Goal: Check status

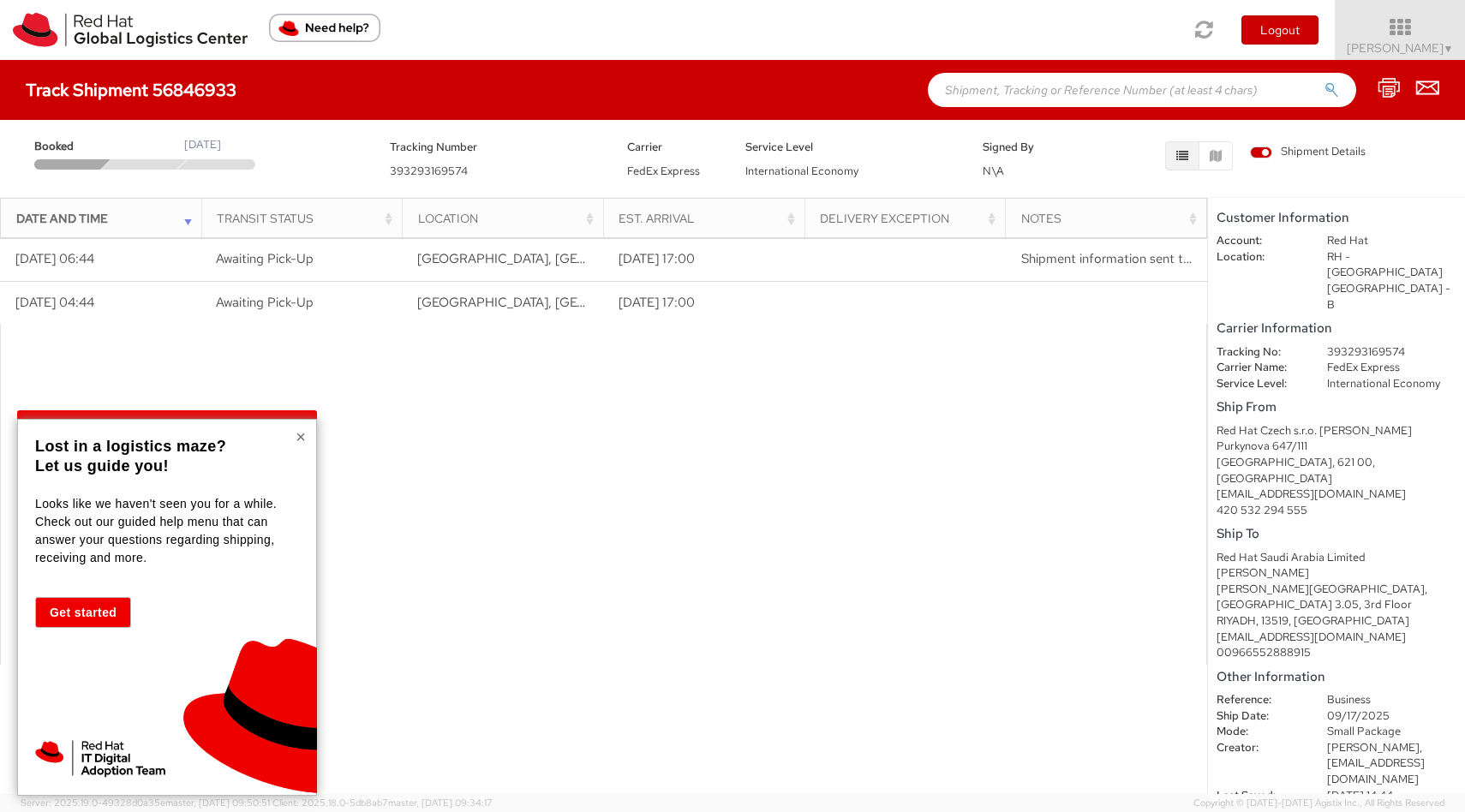
click at [304, 436] on button "×" at bounding box center [300, 436] width 10 height 17
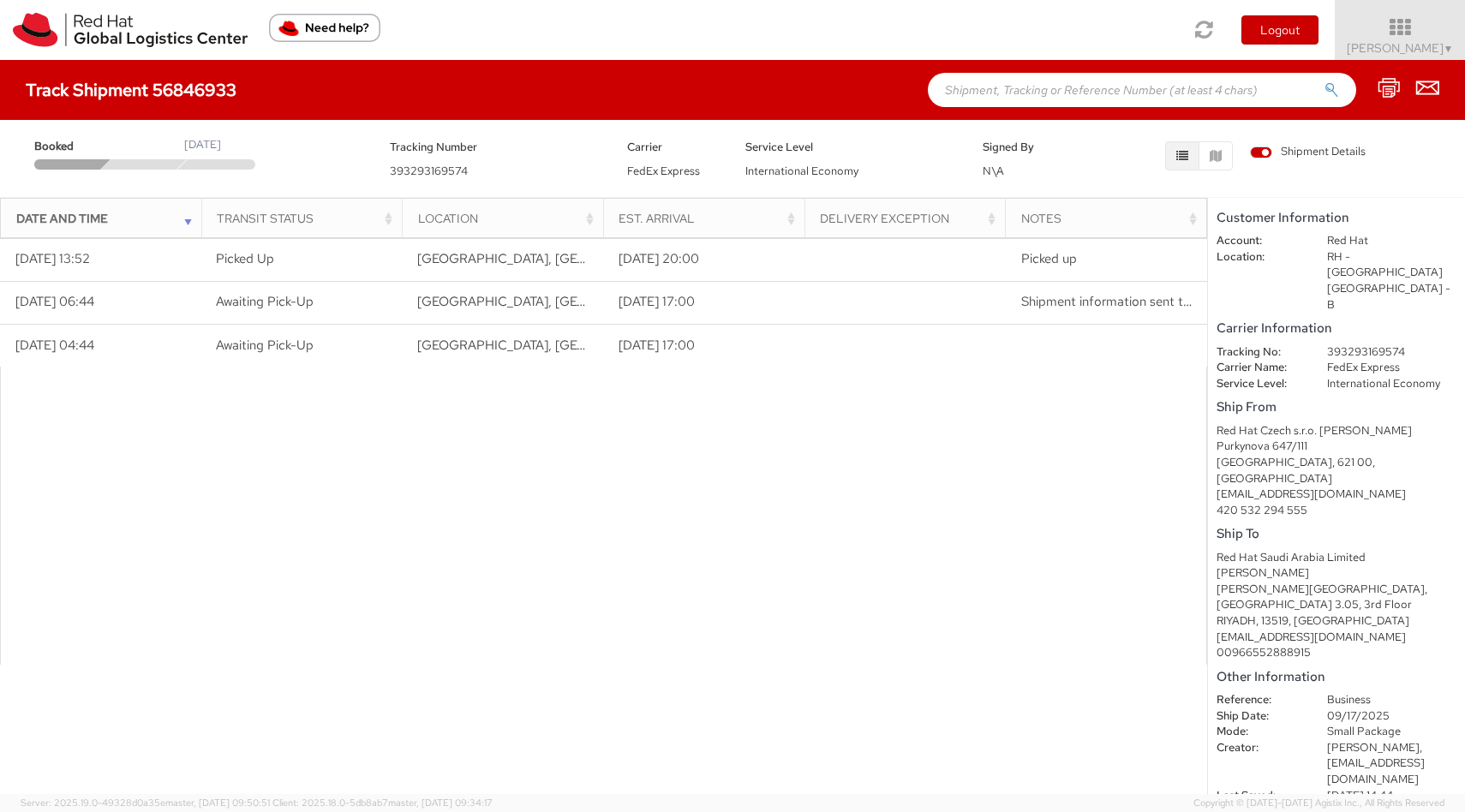
click at [1290, 486] on div "[EMAIL_ADDRESS][DOMAIN_NAME]" at bounding box center [1336, 494] width 240 height 16
click at [1126, 466] on div at bounding box center [603, 516] width 1207 height 298
